Goal: Transaction & Acquisition: Purchase product/service

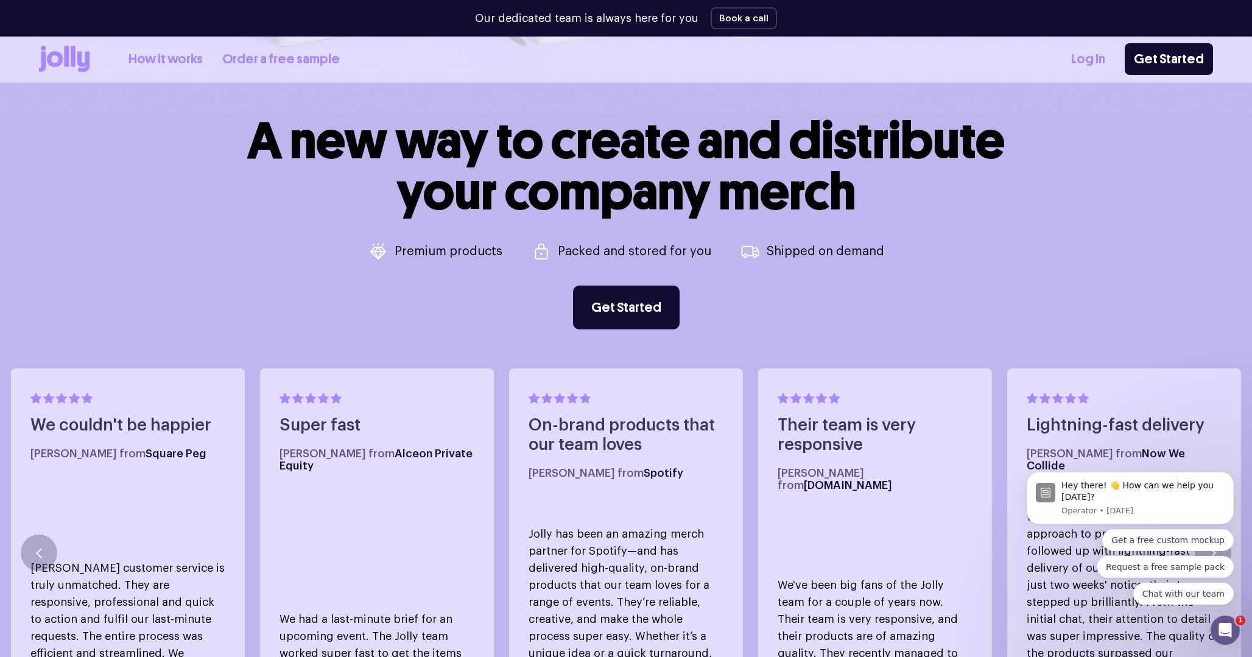
scroll to position [336, 0]
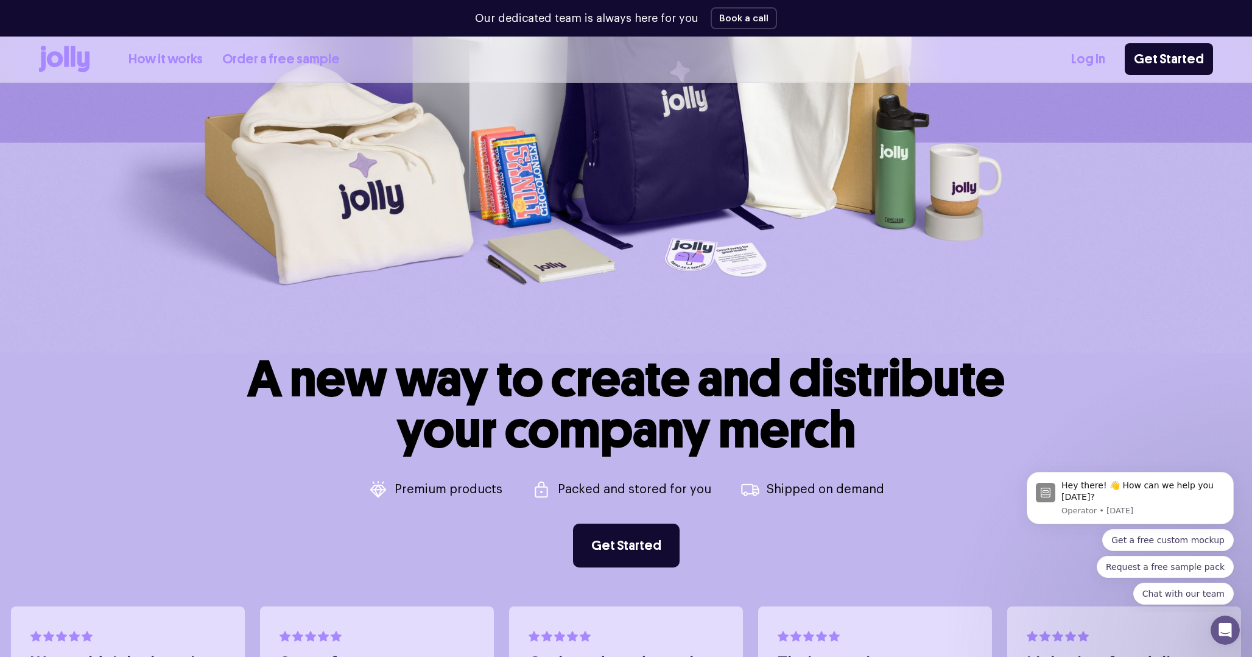
click at [159, 53] on link "How it works" at bounding box center [166, 59] width 74 height 20
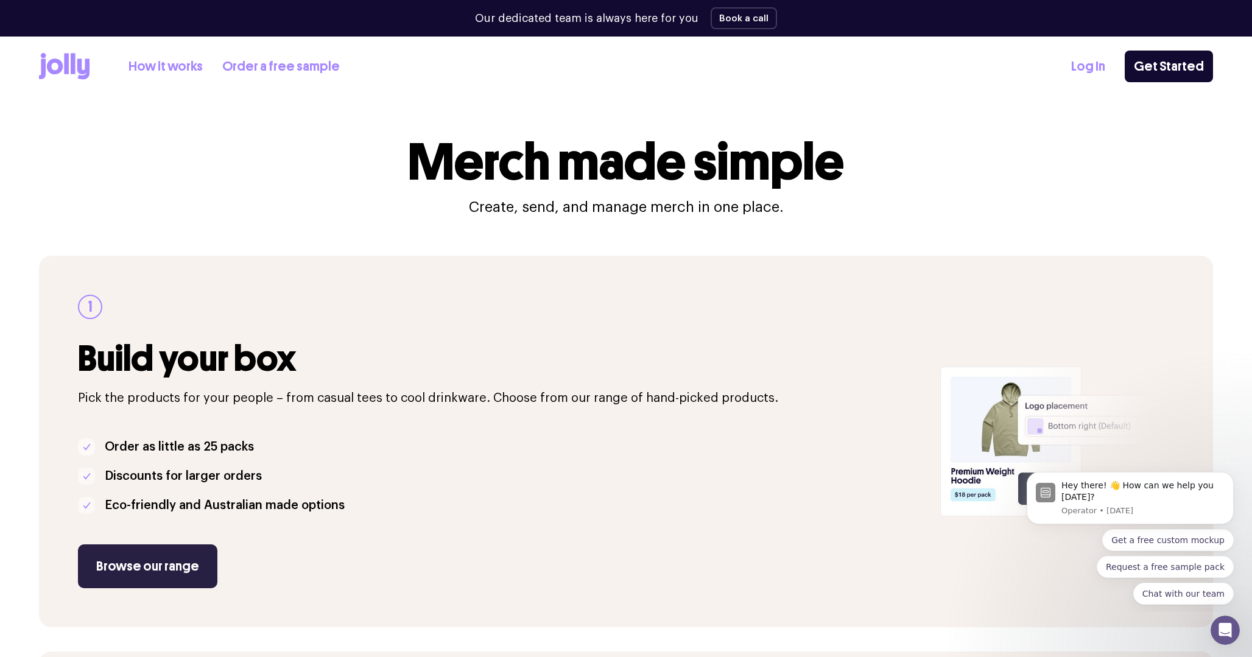
click at [161, 562] on link "Browse our range" at bounding box center [147, 566] width 139 height 44
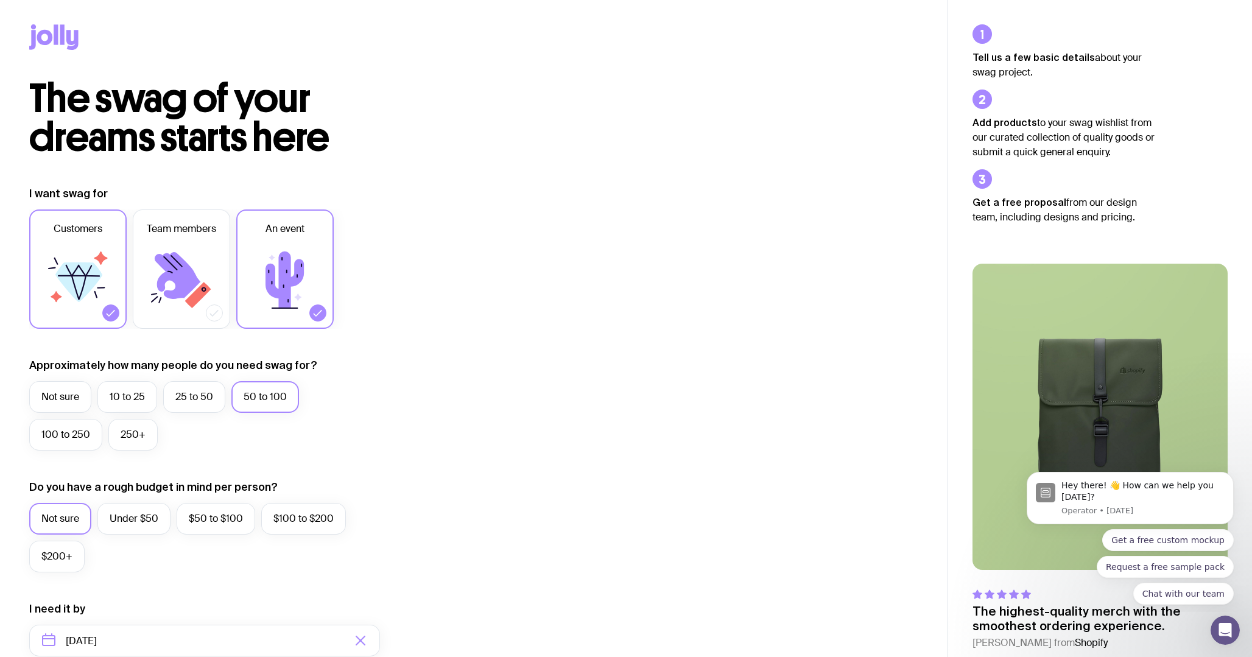
click at [275, 264] on icon at bounding box center [284, 280] width 73 height 73
click at [0, 0] on input "An event" at bounding box center [0, 0] width 0 height 0
click at [278, 293] on icon at bounding box center [285, 280] width 38 height 57
click at [0, 0] on input "An event" at bounding box center [0, 0] width 0 height 0
click at [108, 298] on icon at bounding box center [77, 280] width 73 height 73
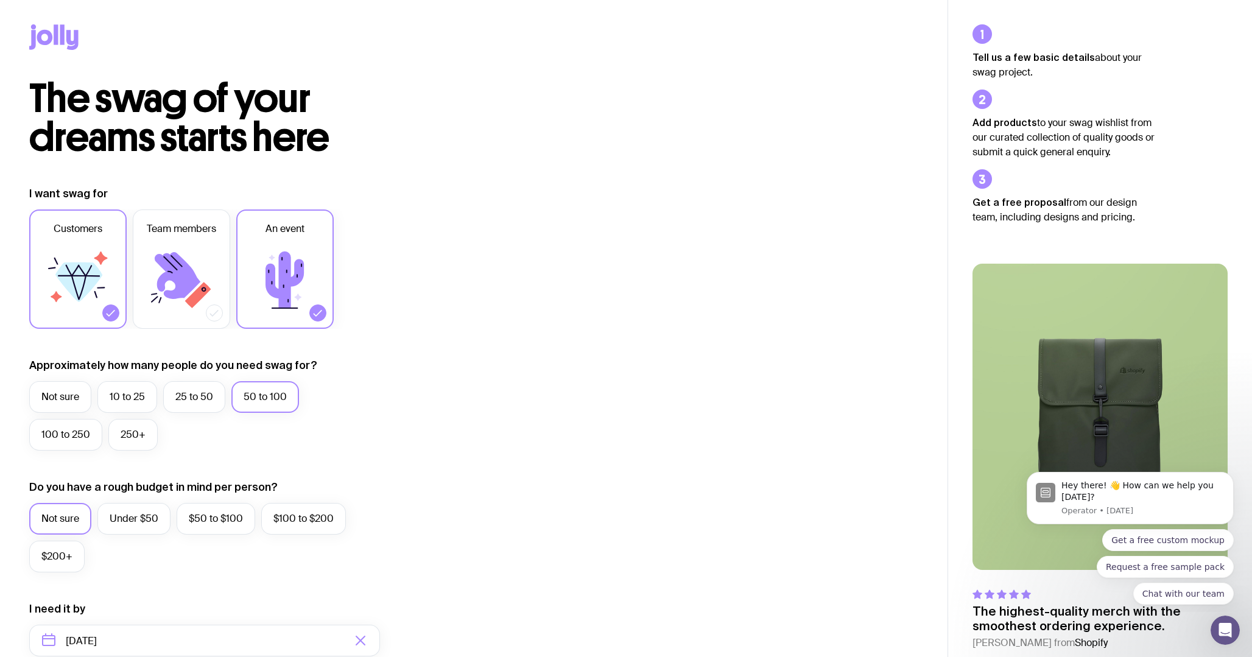
click at [0, 0] on input "Customers" at bounding box center [0, 0] width 0 height 0
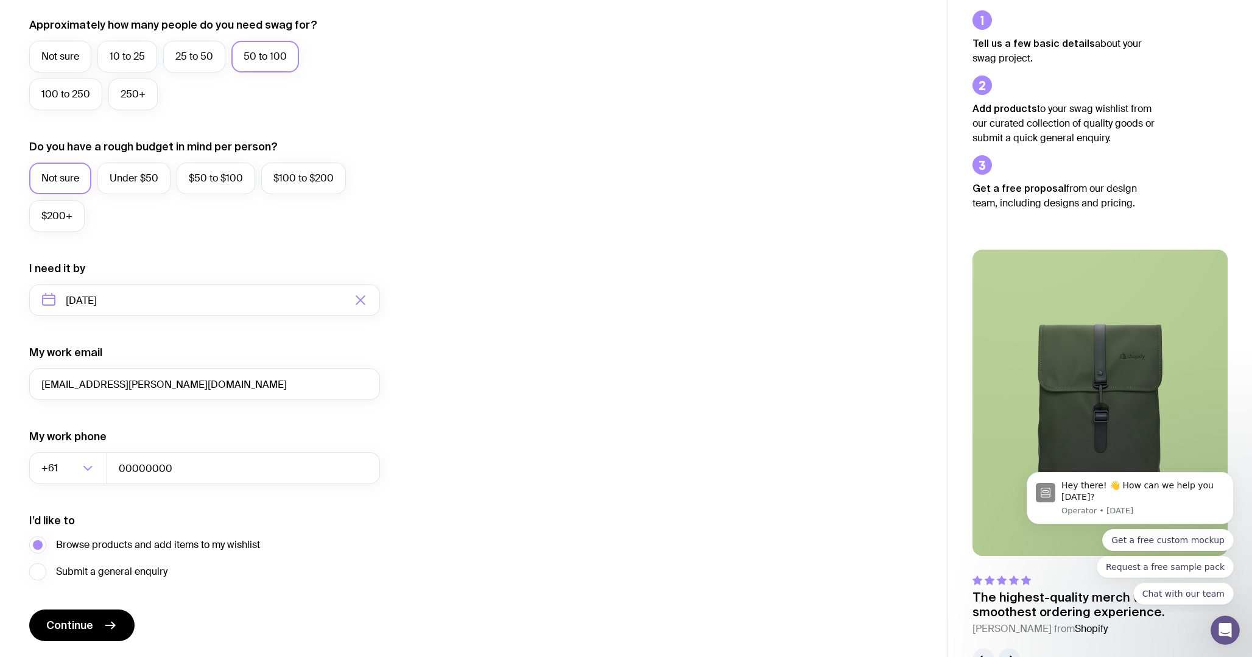
scroll to position [358, 0]
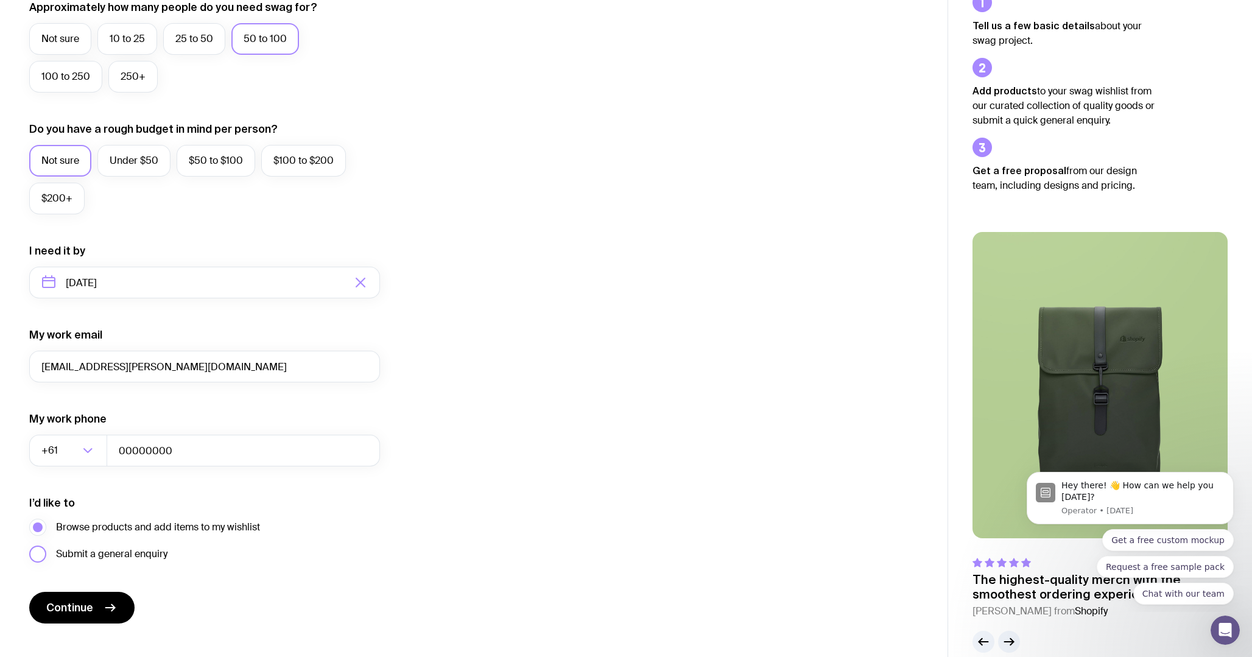
click at [69, 556] on span "Submit a general enquiry" at bounding box center [111, 554] width 111 height 15
click at [0, 0] on input "Submit a general enquiry" at bounding box center [0, 0] width 0 height 0
click at [73, 602] on span "Continue" at bounding box center [69, 608] width 47 height 15
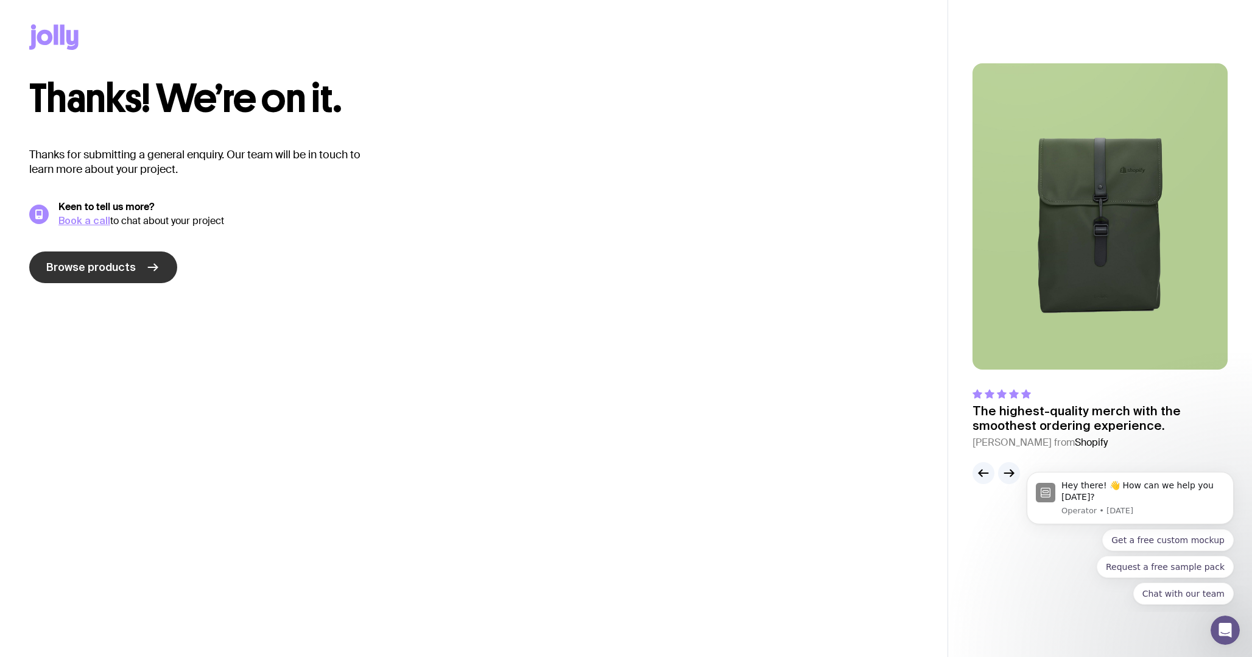
click at [150, 264] on icon at bounding box center [153, 267] width 15 height 15
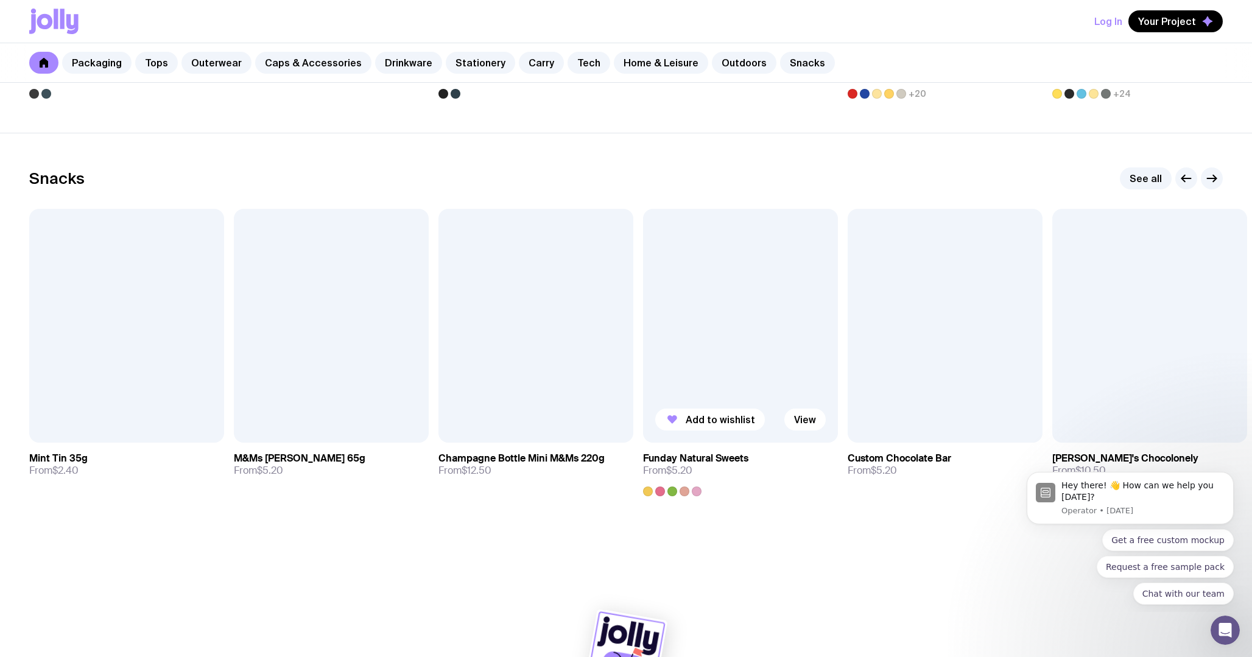
scroll to position [4100, 0]
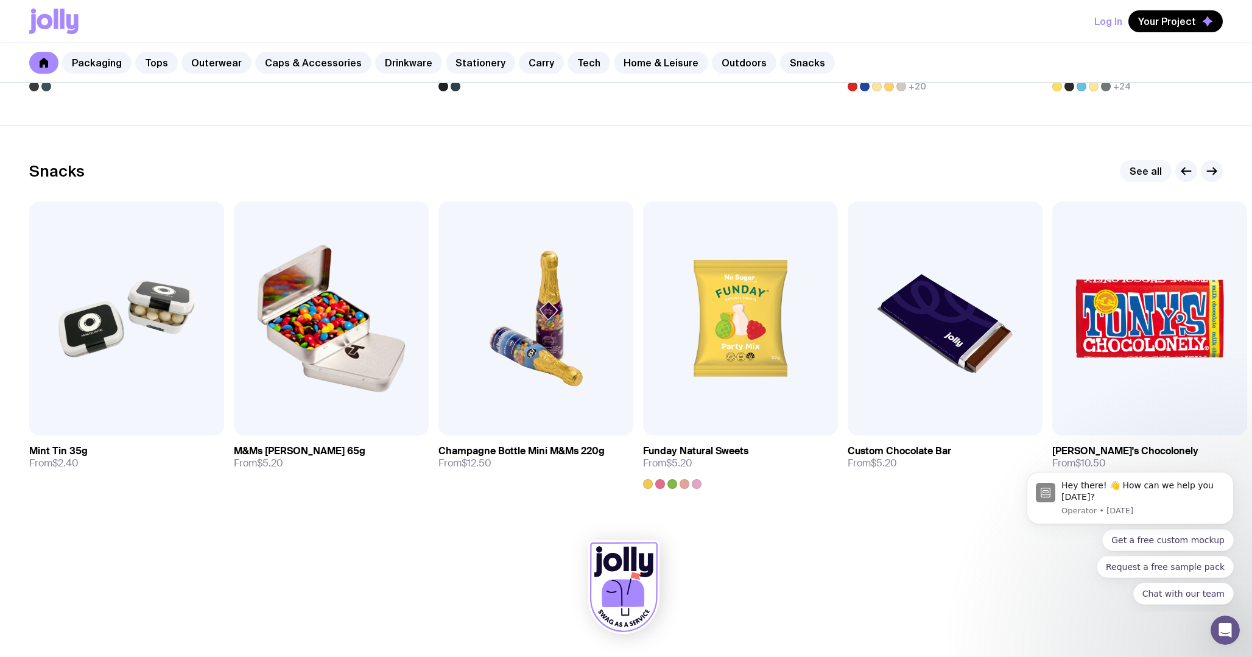
click at [1136, 164] on link "See all" at bounding box center [1146, 171] width 52 height 22
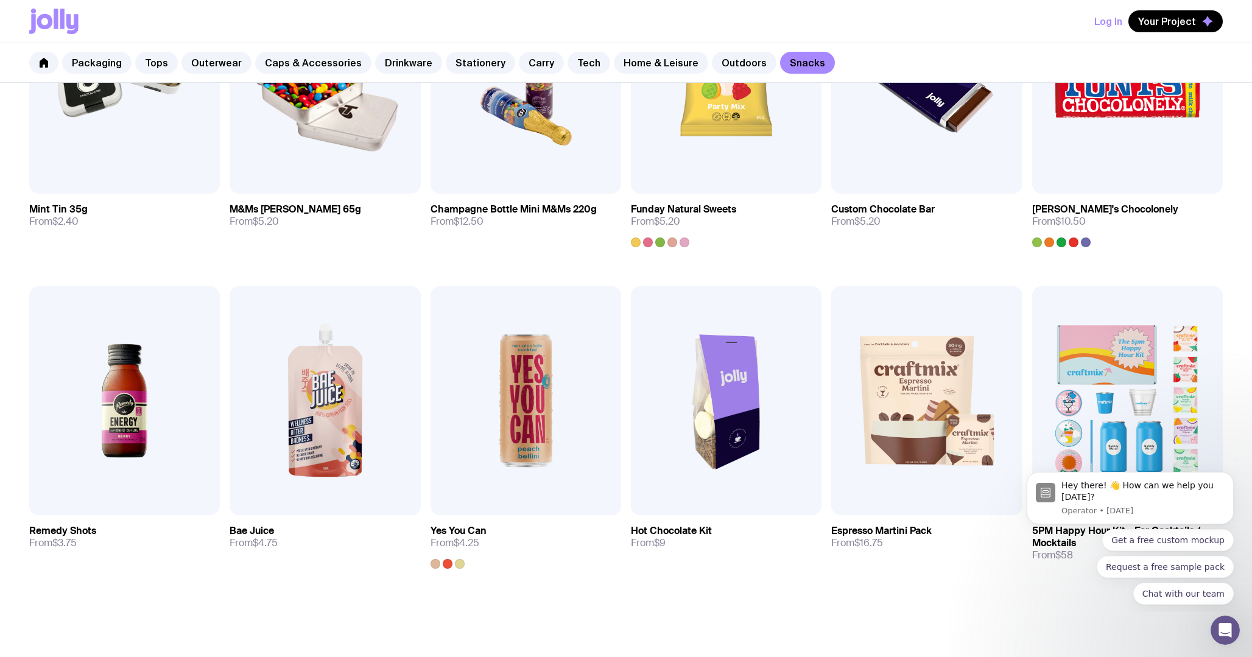
scroll to position [474, 0]
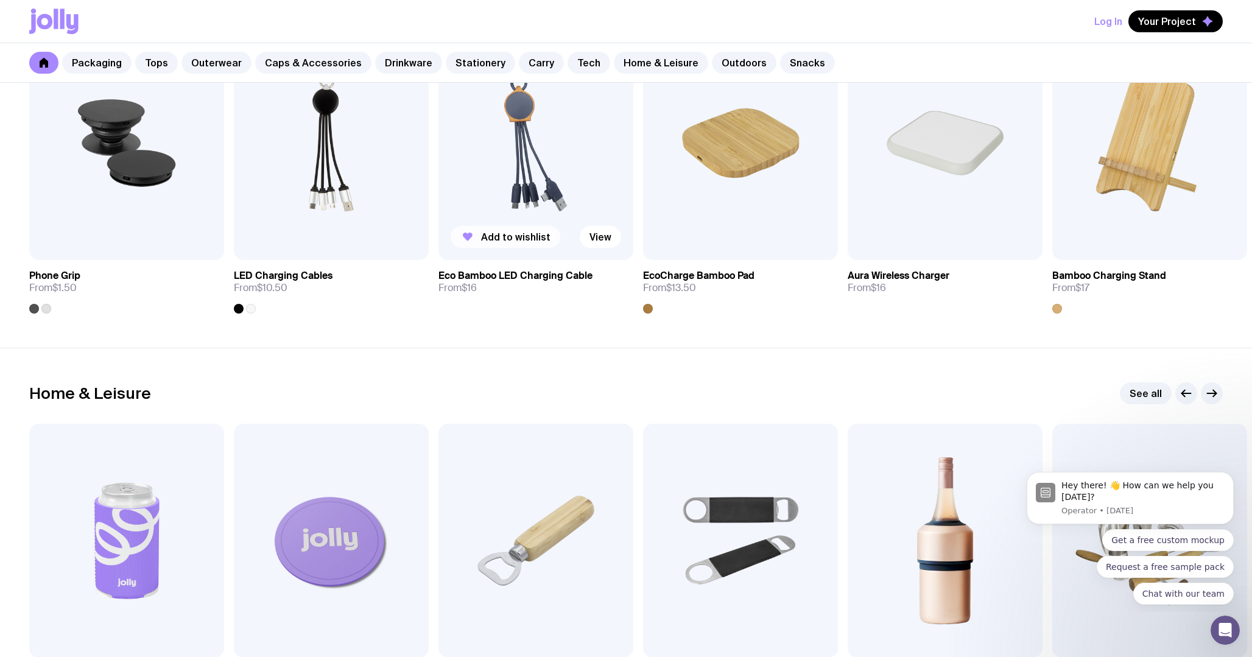
scroll to position [3241, 0]
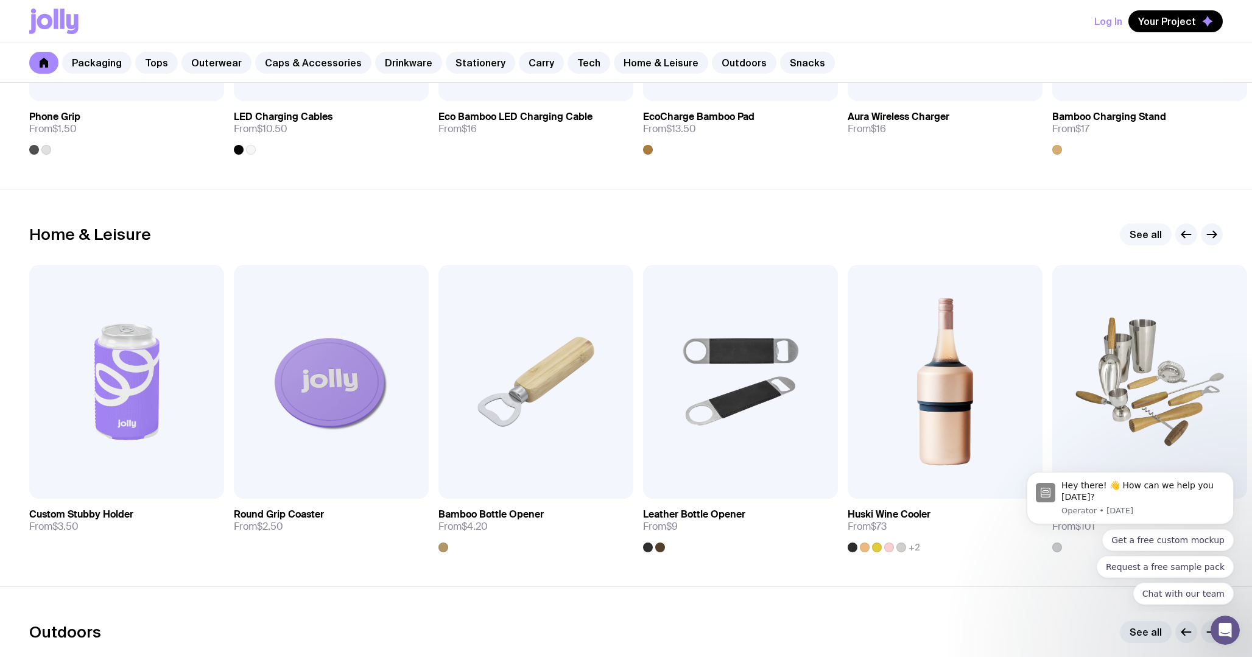
click at [1148, 235] on link "See all" at bounding box center [1146, 235] width 52 height 22
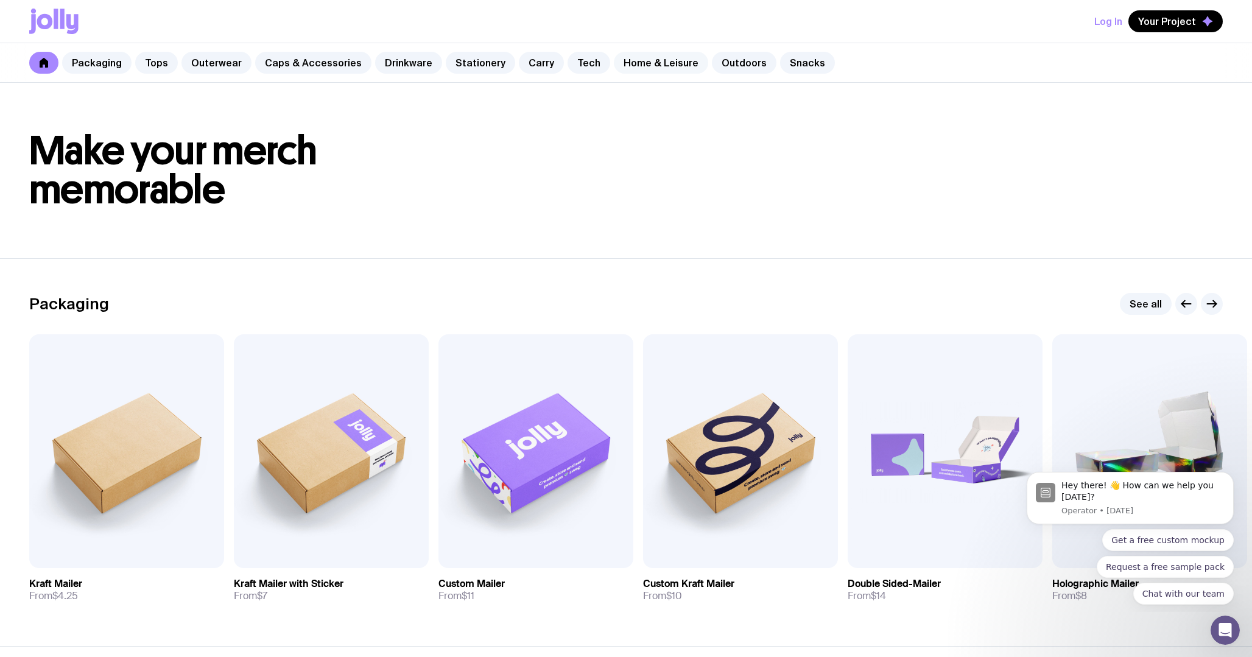
click at [632, 69] on link "Home & Leisure" at bounding box center [661, 63] width 94 height 22
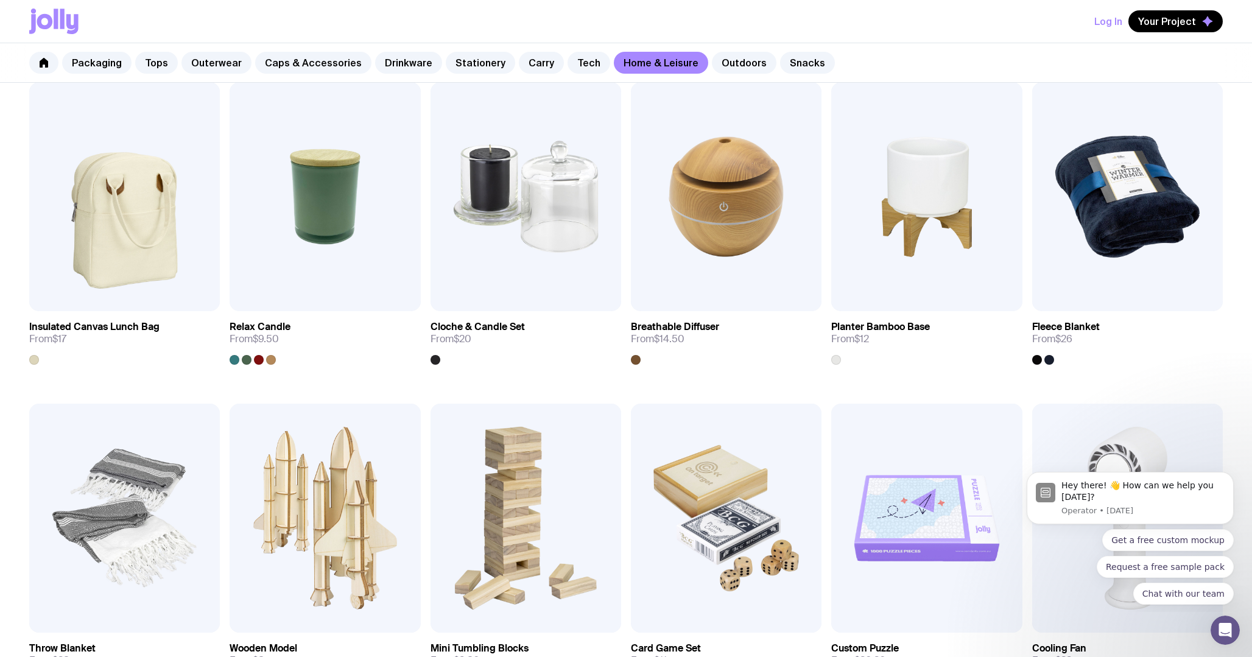
scroll to position [1156, 0]
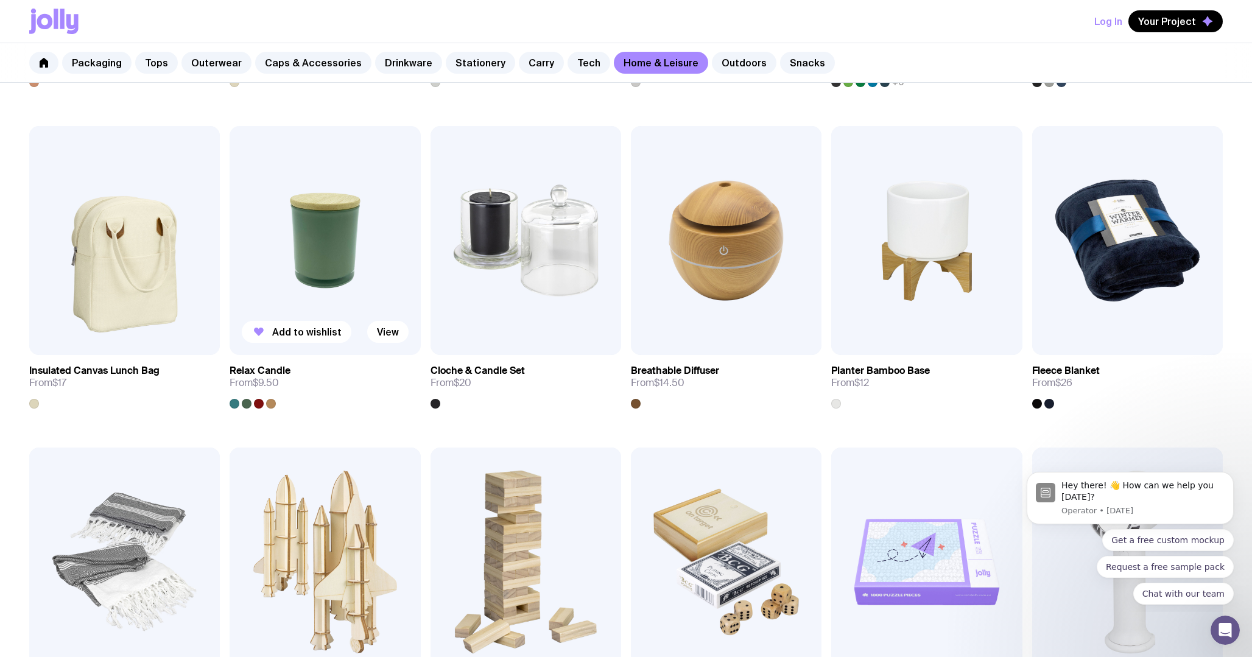
click at [322, 222] on img at bounding box center [325, 240] width 191 height 229
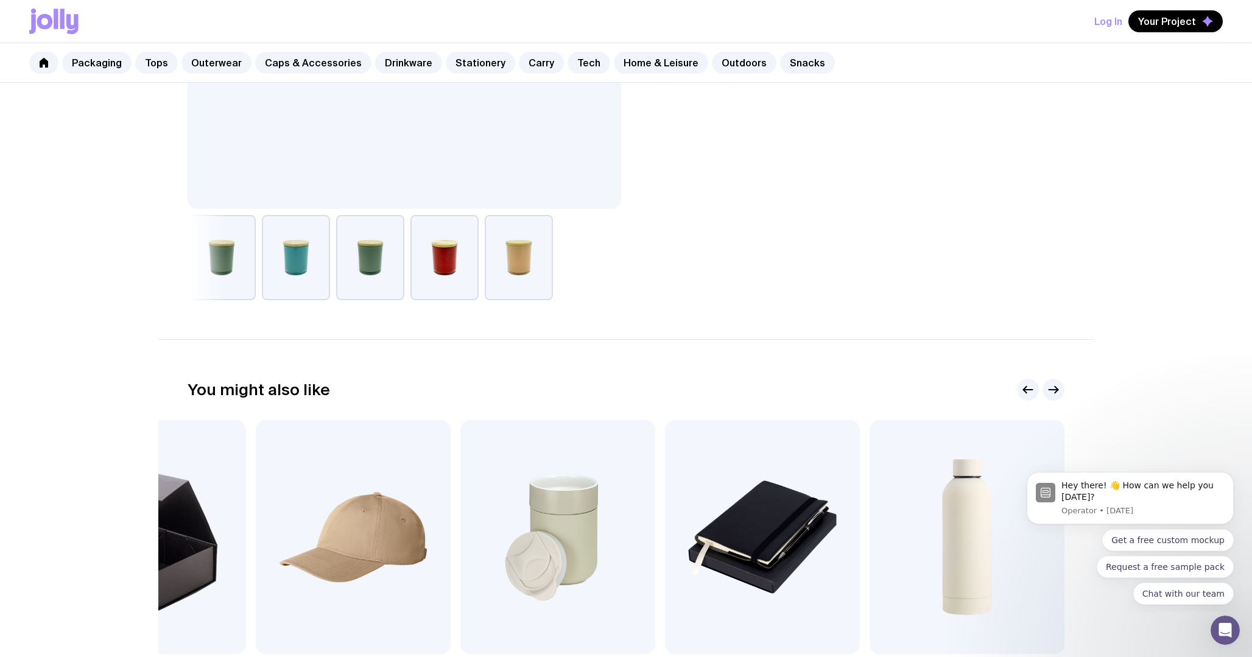
scroll to position [657, 0]
